Goal: Task Accomplishment & Management: Manage account settings

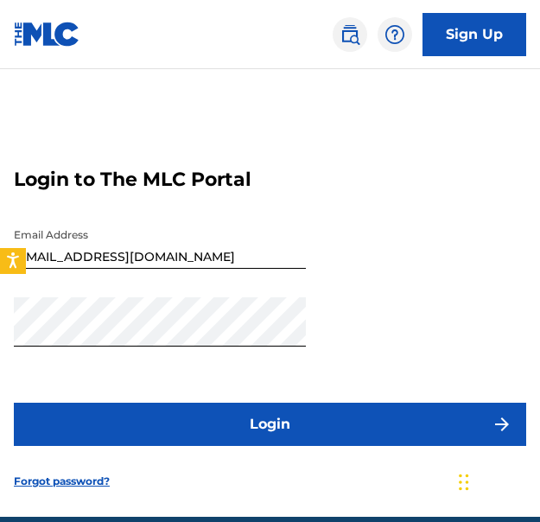
click at [450, 418] on button "Login" at bounding box center [270, 423] width 512 height 43
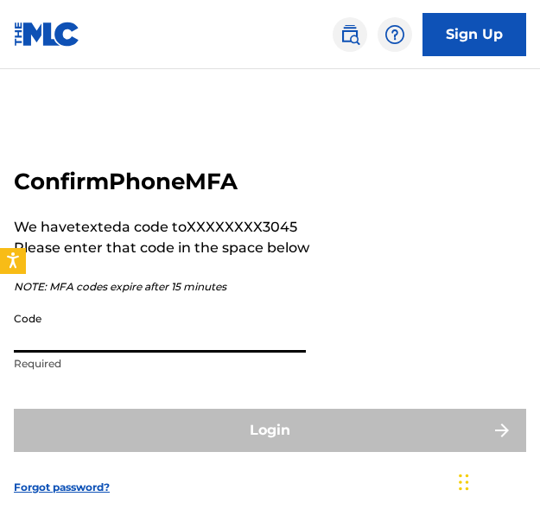
click at [141, 341] on input "Code" at bounding box center [160, 327] width 292 height 49
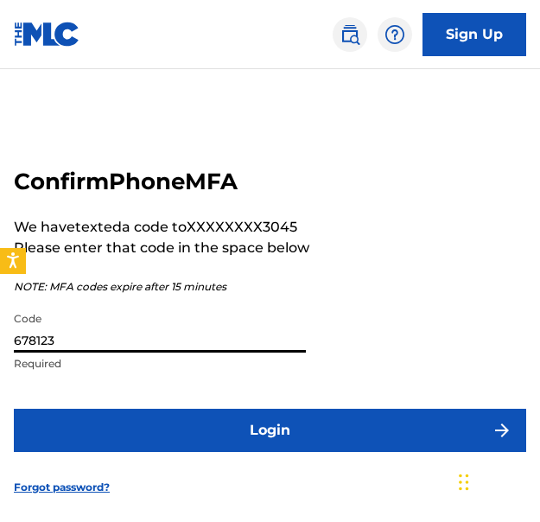
type input "678123"
click at [294, 447] on button "Login" at bounding box center [270, 429] width 512 height 43
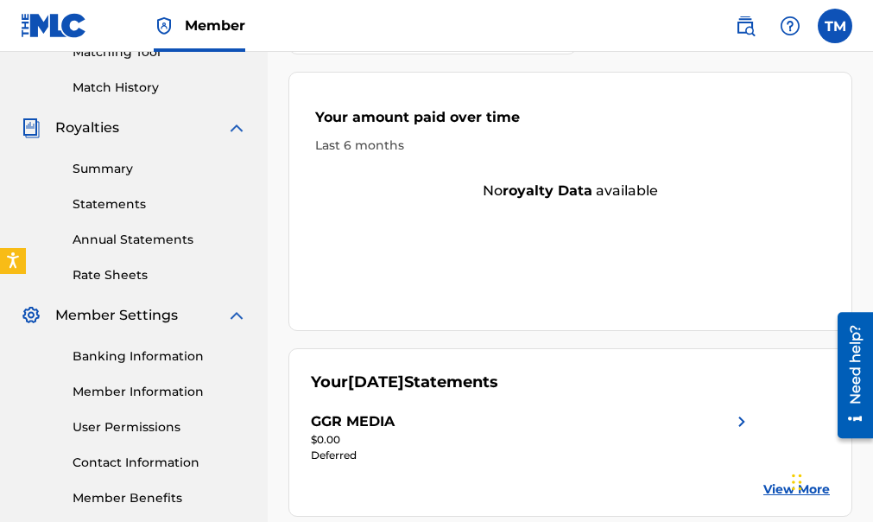
scroll to position [484, 0]
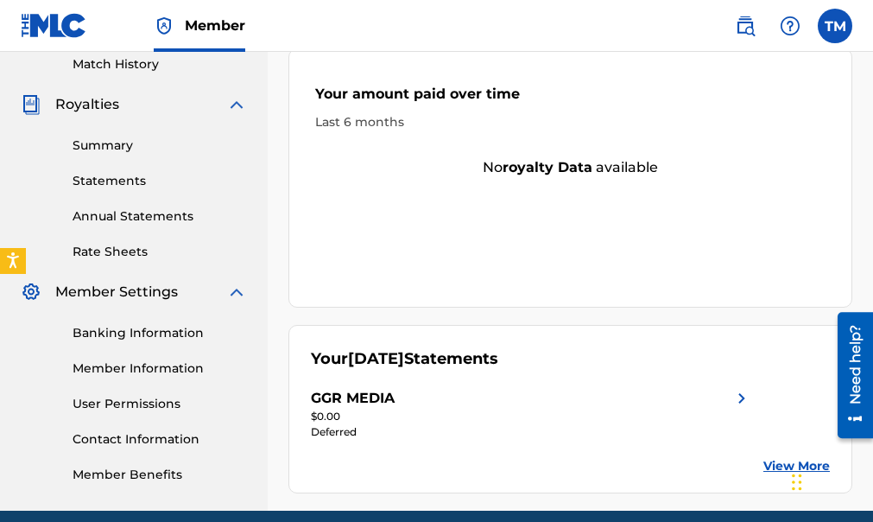
click at [539, 457] on link "View More" at bounding box center [796, 466] width 66 height 18
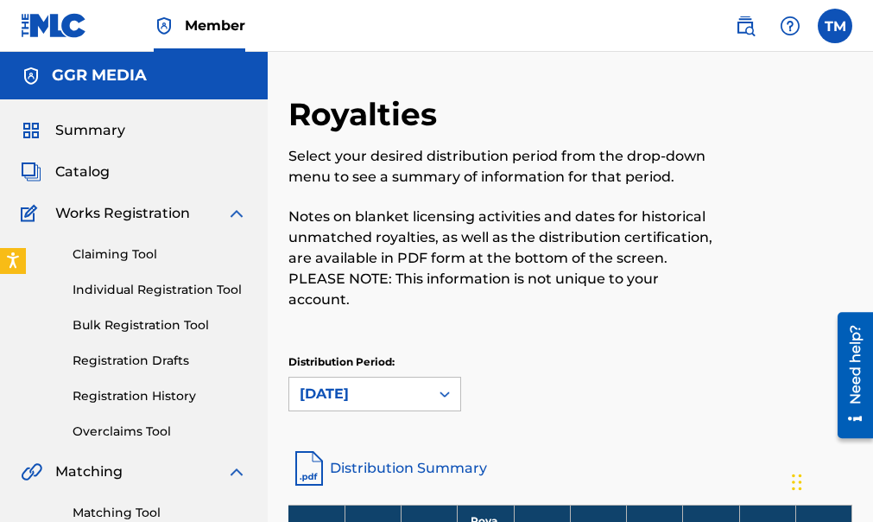
scroll to position [457, 0]
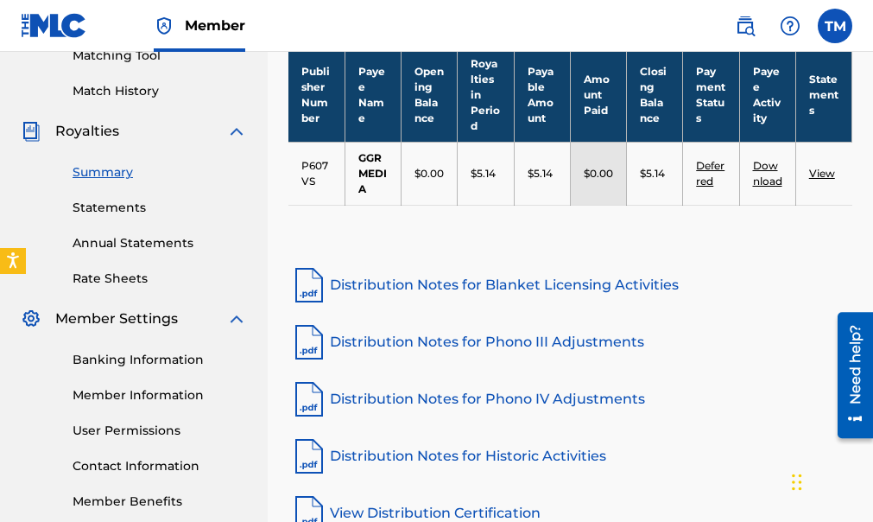
click at [539, 167] on link "View" at bounding box center [822, 173] width 26 height 13
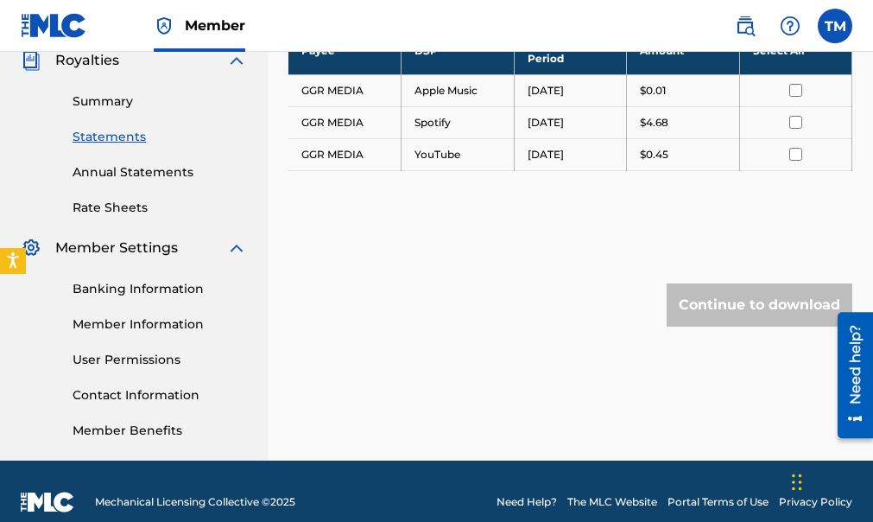
scroll to position [549, 0]
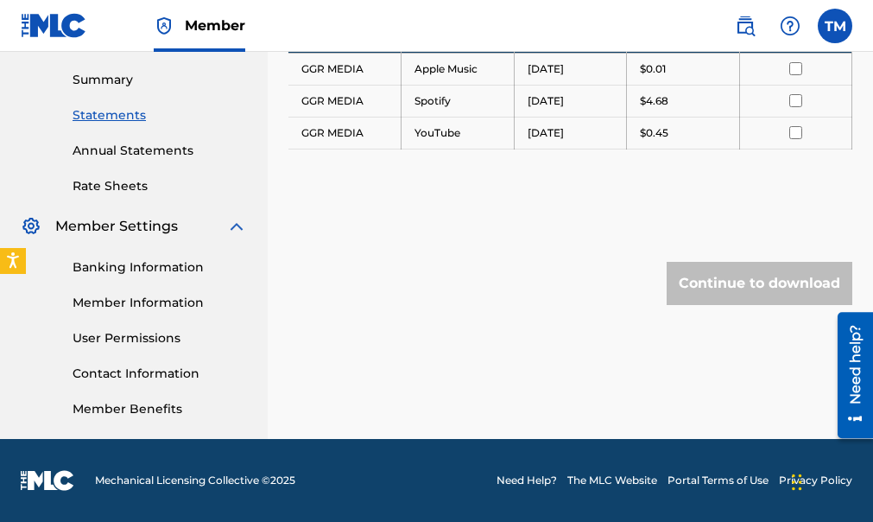
click at [130, 180] on link "Rate Sheets" at bounding box center [160, 186] width 174 height 18
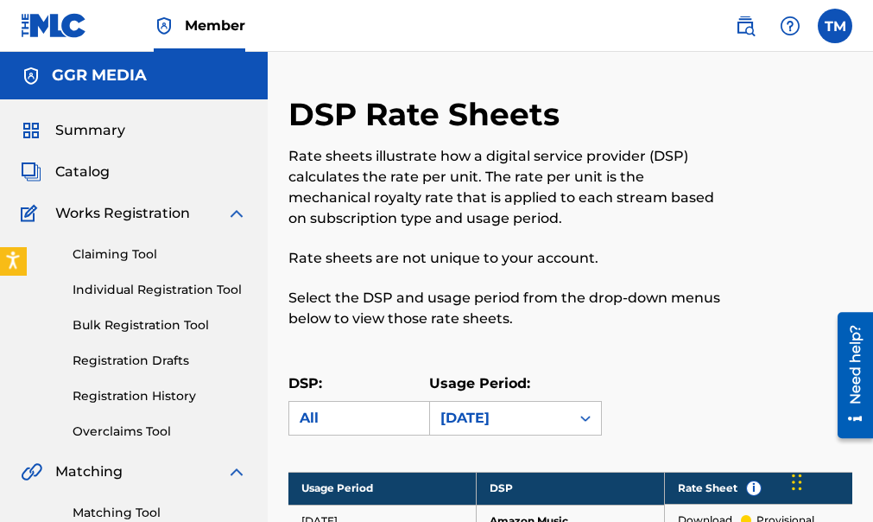
click at [18, 269] on icon "Open accessiBe: accessibility options, statement and help" at bounding box center [13, 260] width 14 height 18
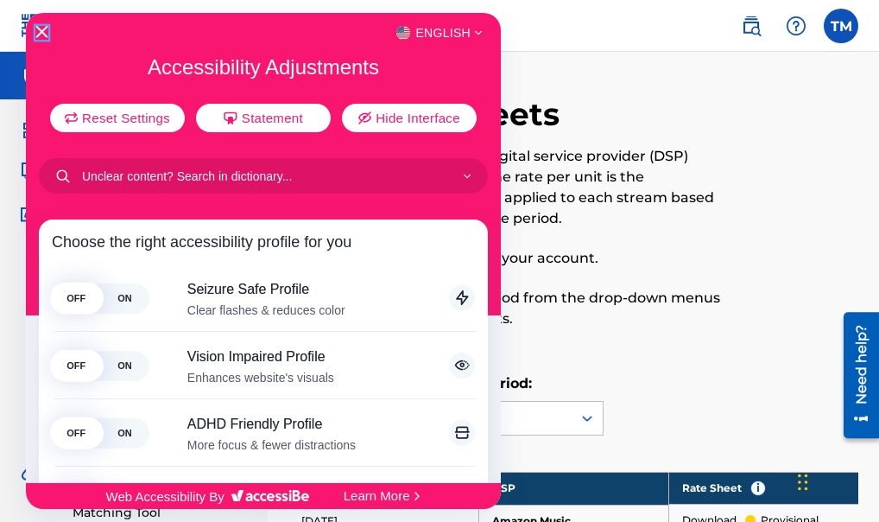
click at [43, 28] on icon "Close Accessibility Interface" at bounding box center [41, 32] width 12 height 12
